Goal: Task Accomplishment & Management: Use online tool/utility

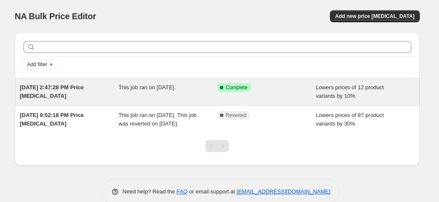
click at [146, 93] on div "This job ran on [DATE]." at bounding box center [168, 91] width 99 height 17
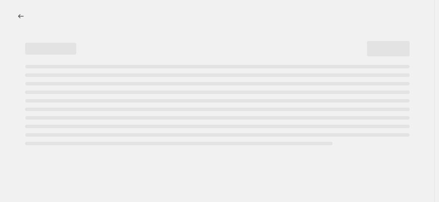
select select "percentage"
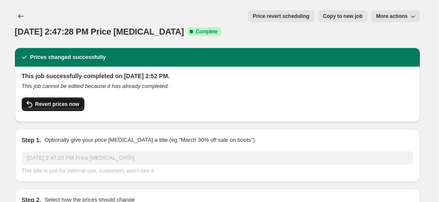
click at [62, 101] on span "Revert prices now" at bounding box center [57, 104] width 44 height 7
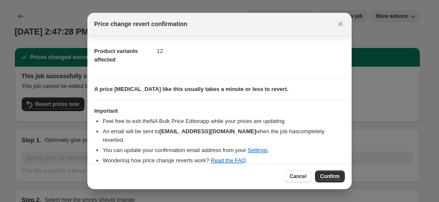
scroll to position [34, 0]
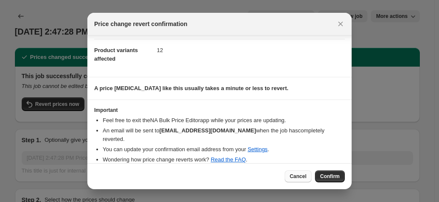
click at [309, 178] on button "Cancel" at bounding box center [298, 176] width 27 height 12
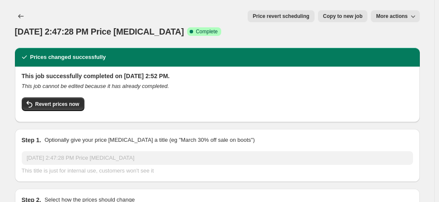
click at [137, 53] on div "Prices changed successfully" at bounding box center [217, 57] width 395 height 9
click at [405, 18] on span "More actions" at bounding box center [392, 16] width 32 height 7
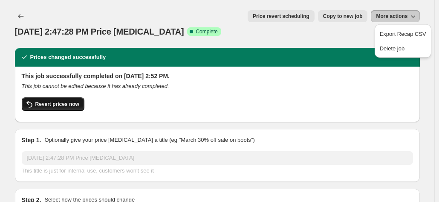
click at [48, 101] on span "Revert prices now" at bounding box center [57, 104] width 44 height 7
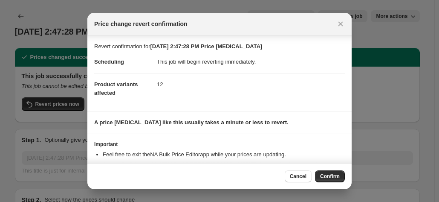
scroll to position [34, 0]
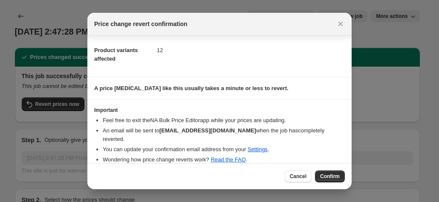
click at [339, 173] on span "Confirm" at bounding box center [330, 176] width 20 height 7
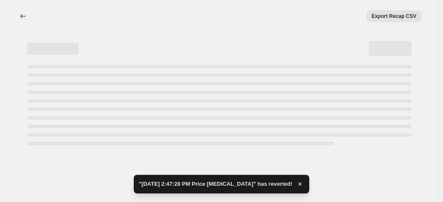
select select "percentage"
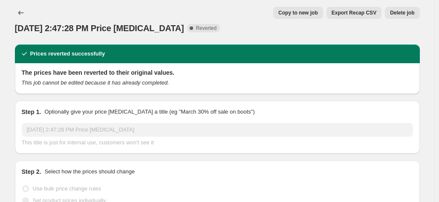
scroll to position [0, 0]
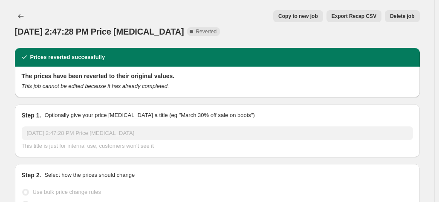
click at [67, 53] on h2 "Prices reverted successfully" at bounding box center [67, 57] width 75 height 9
click at [40, 53] on h2 "Prices reverted successfully" at bounding box center [67, 57] width 75 height 9
click at [25, 16] on icon "Price change jobs" at bounding box center [21, 16] width 9 height 9
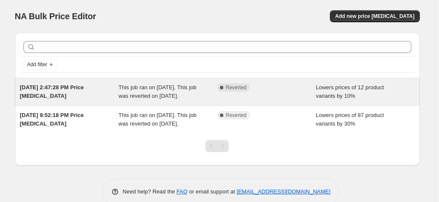
click at [126, 90] on span "This job ran on [DATE]. This job was reverted on [DATE]." at bounding box center [158, 91] width 78 height 15
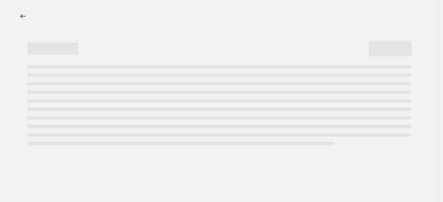
select select "percentage"
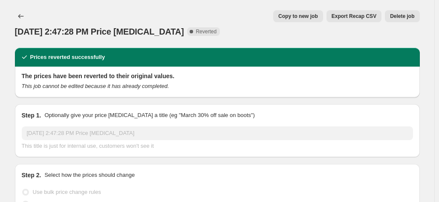
click at [214, 28] on span "Reverted" at bounding box center [206, 31] width 21 height 7
click at [17, 19] on button "Price change jobs" at bounding box center [21, 16] width 12 height 12
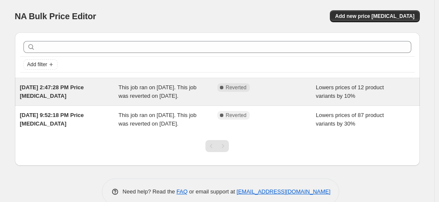
click at [165, 99] on span "This job ran on [DATE]. This job was reverted on [DATE]." at bounding box center [158, 91] width 78 height 15
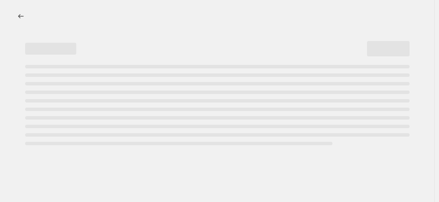
select select "percentage"
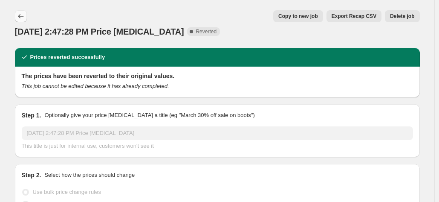
click at [20, 19] on icon "Price change jobs" at bounding box center [21, 16] width 9 height 9
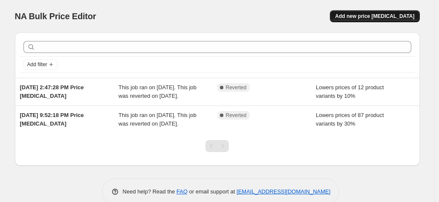
click at [375, 16] on span "Add new price [MEDICAL_DATA]" at bounding box center [374, 16] width 79 height 7
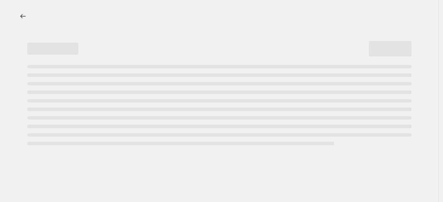
select select "percentage"
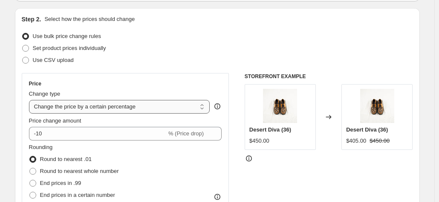
scroll to position [85, 0]
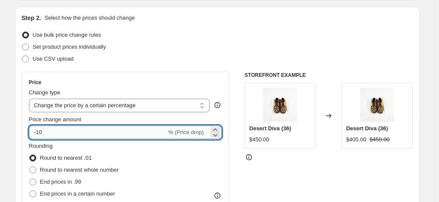
click at [95, 126] on input "-10" at bounding box center [98, 132] width 138 height 14
type input "-15"
click at [206, 81] on div "Price" at bounding box center [125, 82] width 193 height 7
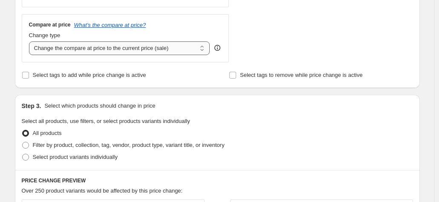
scroll to position [341, 0]
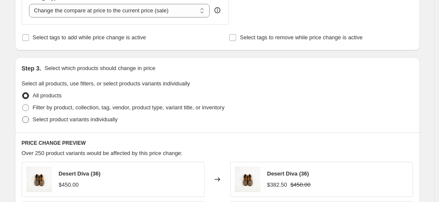
click at [101, 117] on span "Select product variants individually" at bounding box center [75, 119] width 85 height 6
click at [23, 116] on input "Select product variants individually" at bounding box center [22, 116] width 0 height 0
radio input "true"
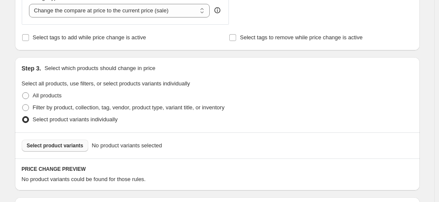
click at [68, 147] on span "Select product variants" at bounding box center [55, 145] width 57 height 7
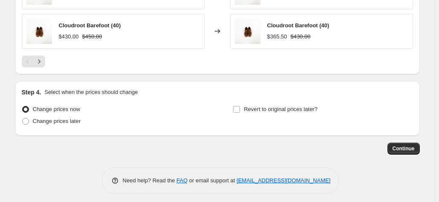
scroll to position [674, 0]
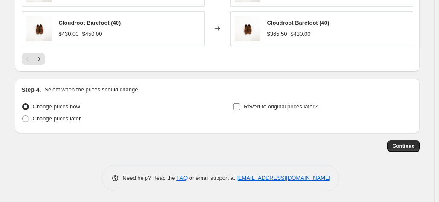
click at [240, 105] on input "Revert to original prices later?" at bounding box center [236, 106] width 7 height 7
checkbox input "true"
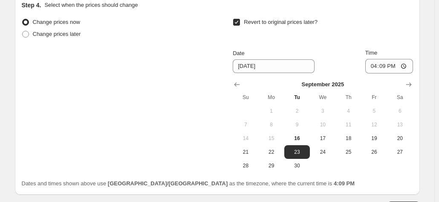
scroll to position [760, 0]
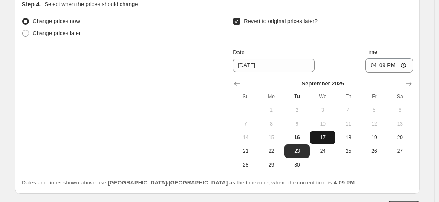
click at [331, 139] on span "17" at bounding box center [322, 137] width 19 height 7
type input "[DATE]"
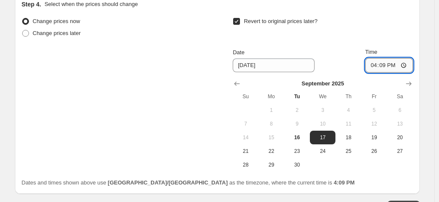
click at [377, 63] on input "16:09" at bounding box center [389, 65] width 48 height 14
click at [405, 62] on input "13:09" at bounding box center [389, 65] width 48 height 14
type input "18:00"
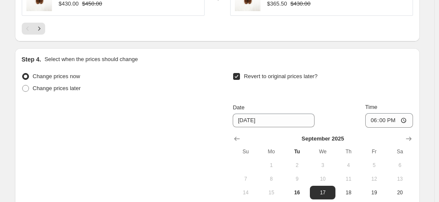
scroll to position [820, 0]
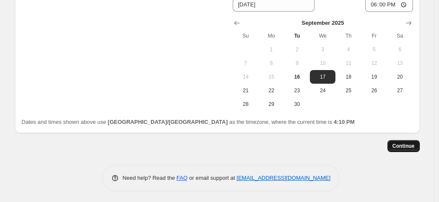
click at [414, 145] on span "Continue" at bounding box center [404, 145] width 22 height 7
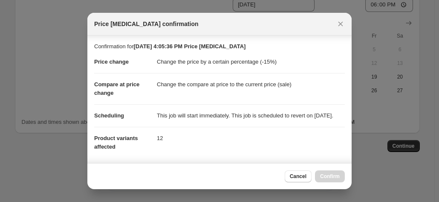
scroll to position [164, 0]
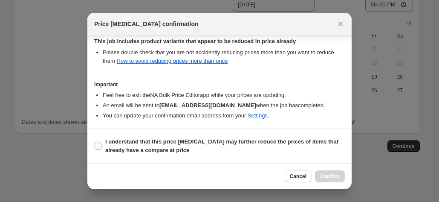
click at [116, 142] on b "I understand that this price [MEDICAL_DATA] may further reduce the prices of it…" at bounding box center [221, 145] width 233 height 15
click at [101, 142] on input "I understand that this price [MEDICAL_DATA] may further reduce the prices of it…" at bounding box center [98, 145] width 7 height 7
checkbox input "true"
click at [330, 175] on span "Confirm" at bounding box center [330, 176] width 20 height 7
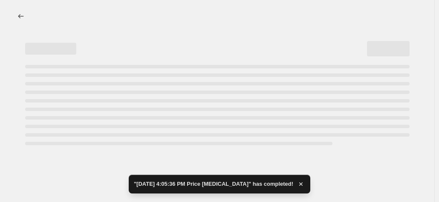
select select "percentage"
